Goal: Information Seeking & Learning: Learn about a topic

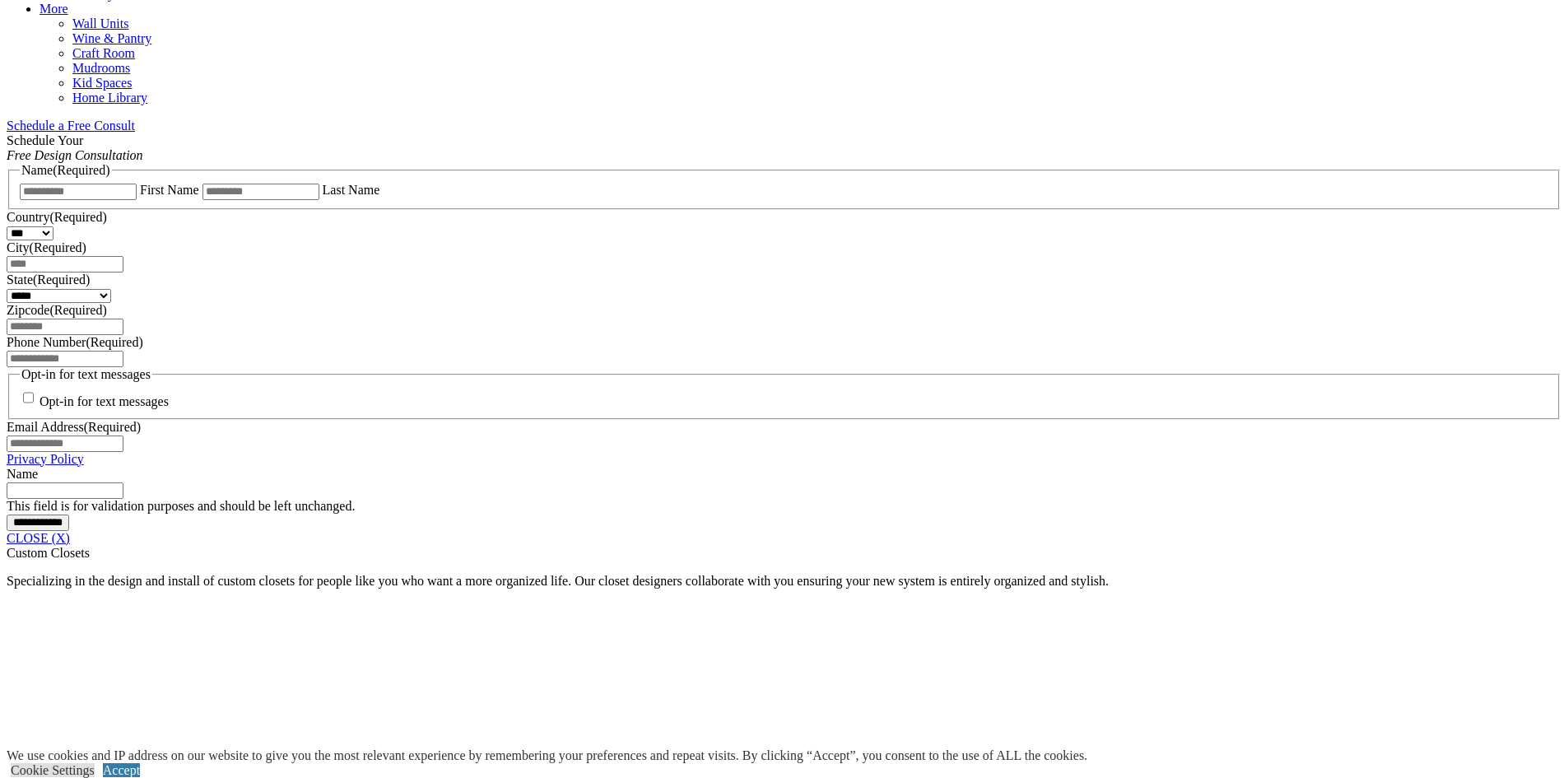
click at [135, 118] on span "Schedule a Free Consult (opens a dropdown menu)" at bounding box center [135, 125] width 0 height 14
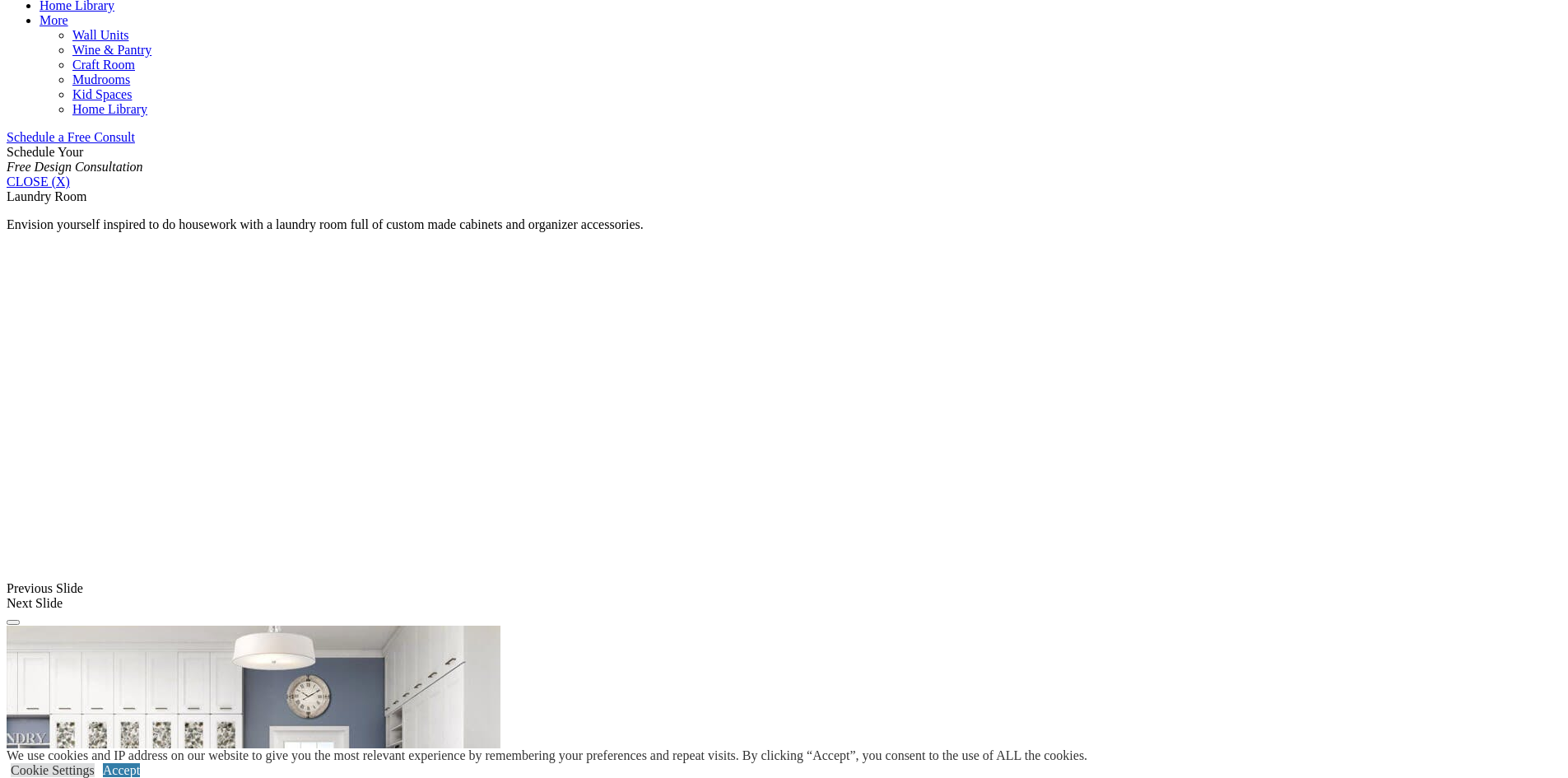
scroll to position [905, 0]
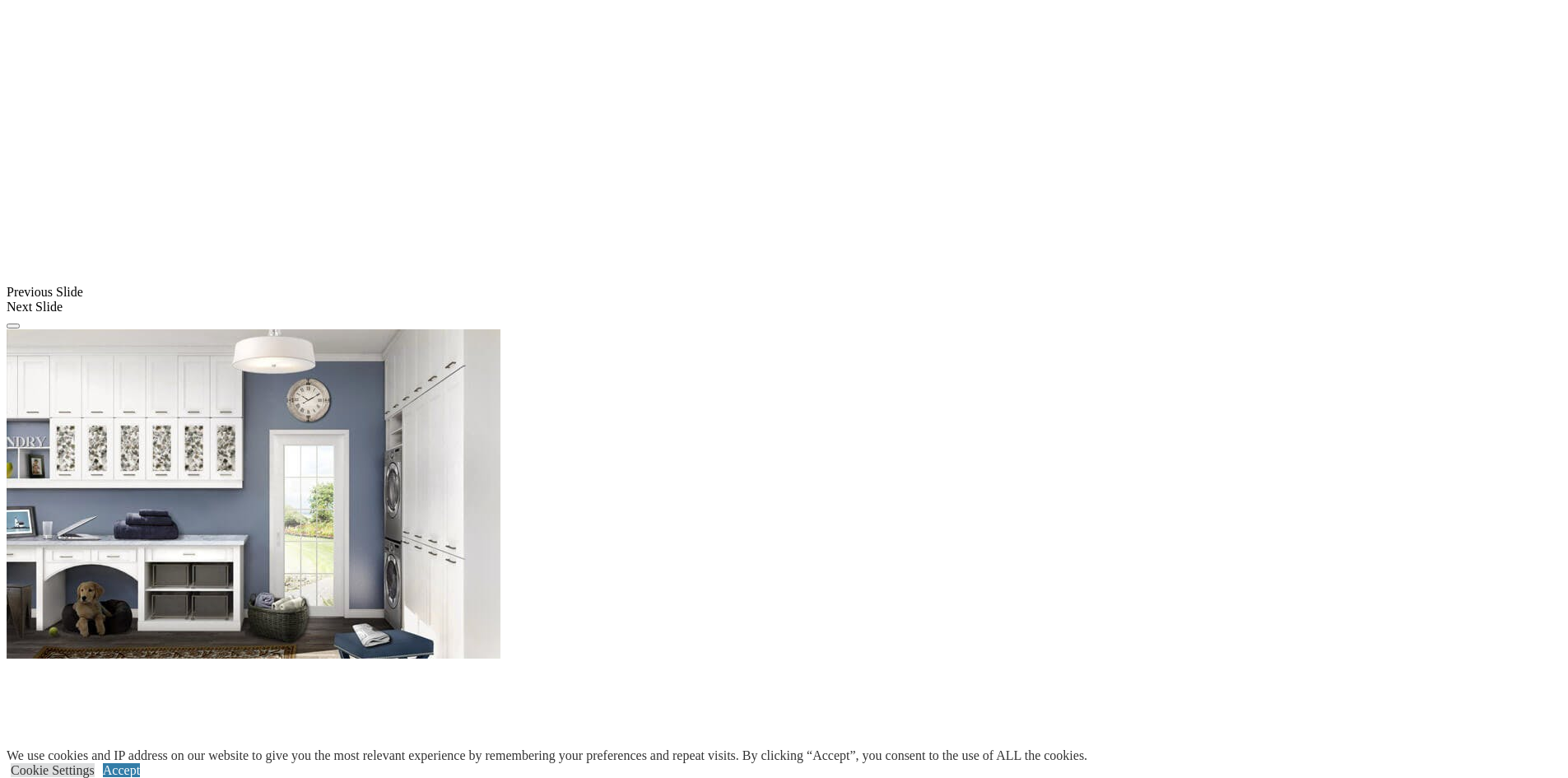
scroll to position [1234, 0]
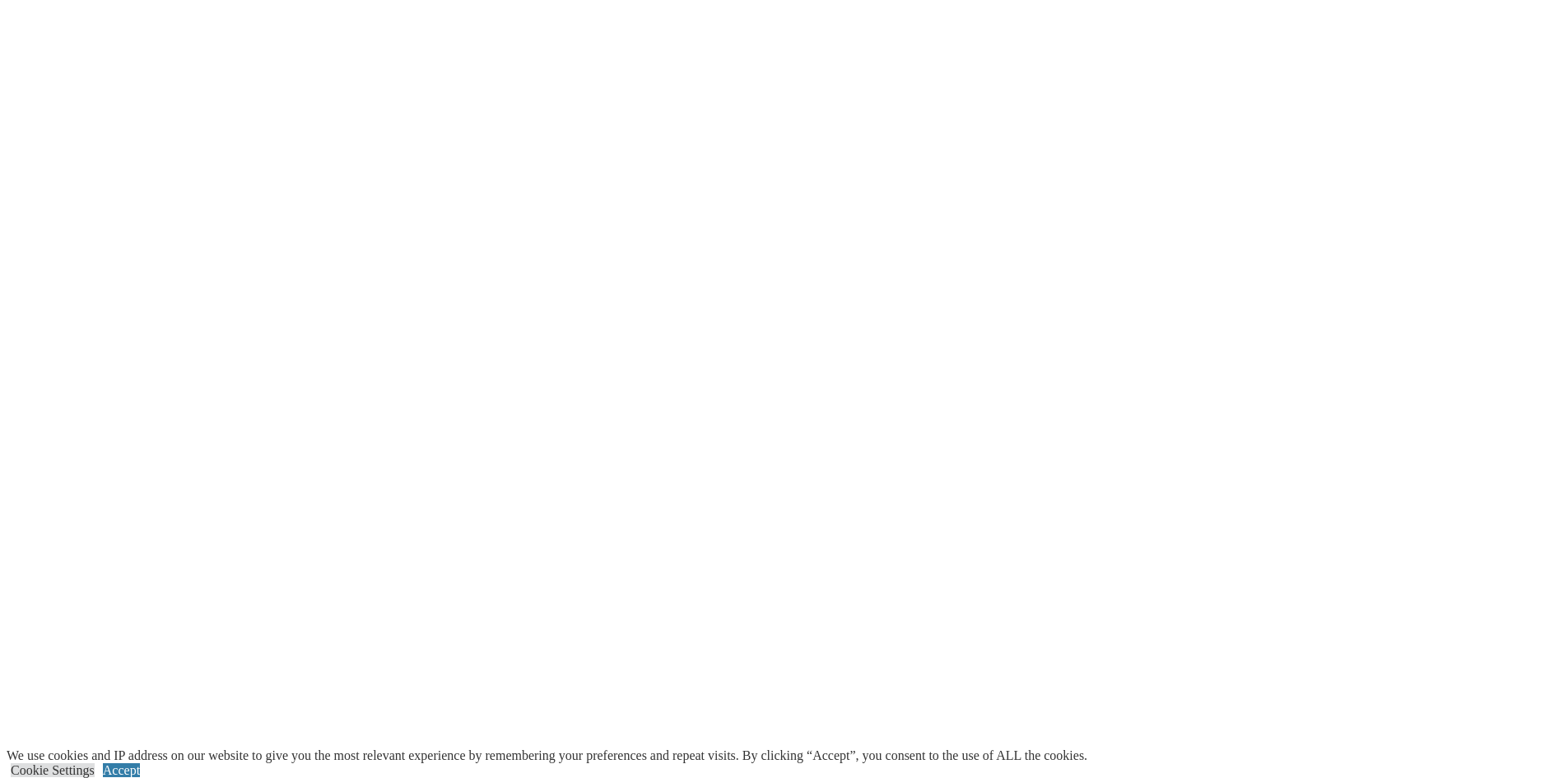
scroll to position [3127, 0]
